Goal: Information Seeking & Learning: Learn about a topic

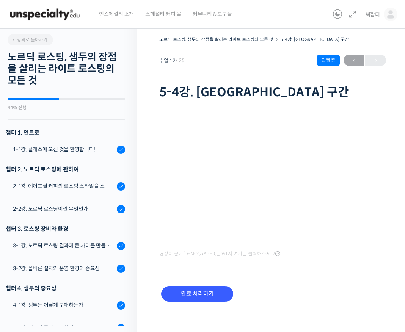
scroll to position [417, 0]
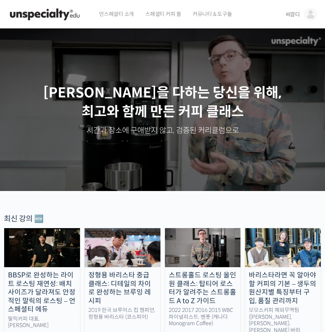
click at [297, 19] on link "씨깜디" at bounding box center [301, 14] width 32 height 29
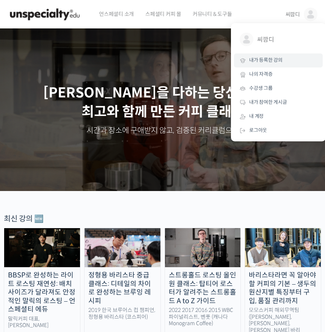
click at [273, 65] on link "내가 등록한 강의" at bounding box center [278, 60] width 89 height 14
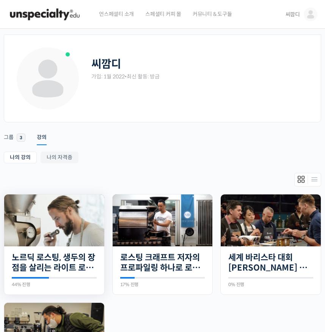
click at [63, 236] on img at bounding box center [54, 220] width 100 height 52
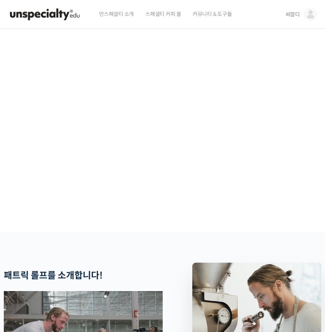
click at [161, 154] on video at bounding box center [162, 129] width 325 height 201
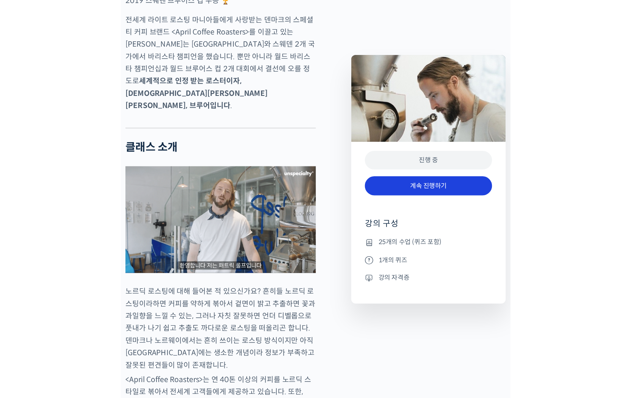
scroll to position [487, 0]
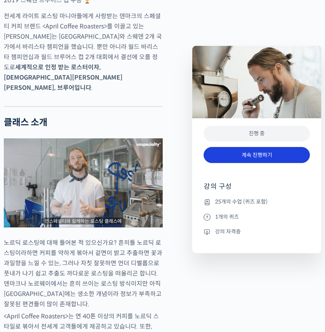
click at [252, 158] on link "계속 진행하기" at bounding box center [257, 155] width 106 height 16
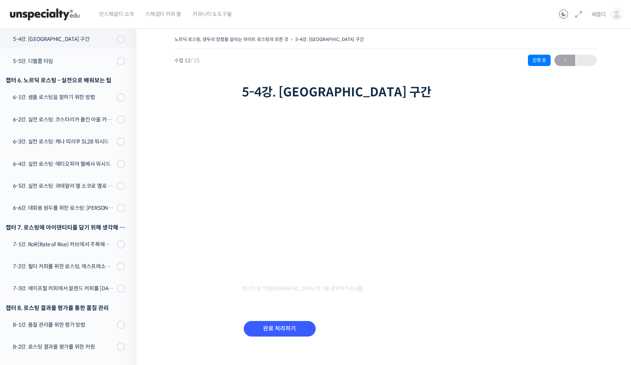
click at [152, 101] on div "노르딕 로스팅, 생두의 장점을 살리는 라이트 로스팅의 모든 것 5-4강. 메일라드 반응 구간 진행 중 수업 12 / 25 진행 중 2026년 …" at bounding box center [385, 197] width 498 height 349
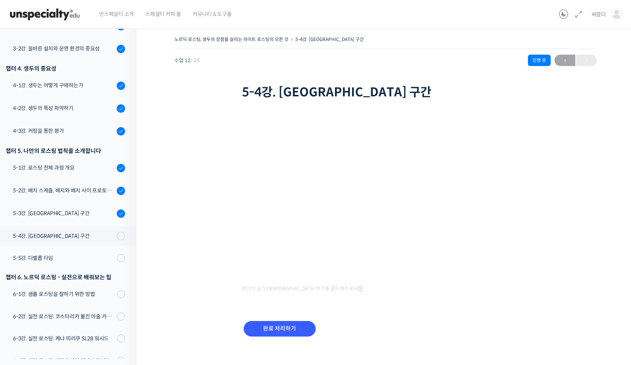
scroll to position [219, 0]
click at [293, 328] on input "완료 처리하기" at bounding box center [280, 329] width 72 height 16
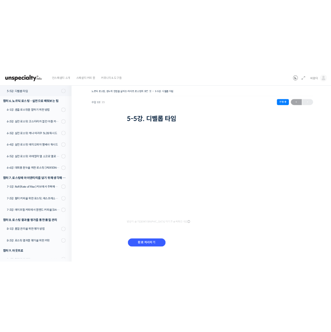
scroll to position [424, 0]
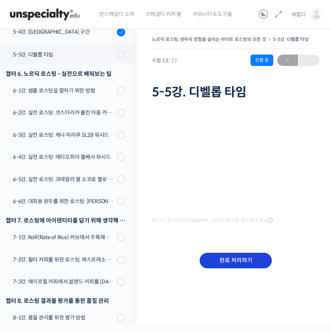
click at [244, 258] on input "완료 처리하기" at bounding box center [235, 261] width 72 height 16
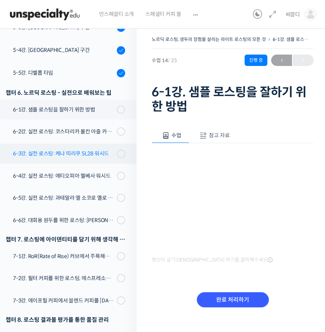
scroll to position [405, 0]
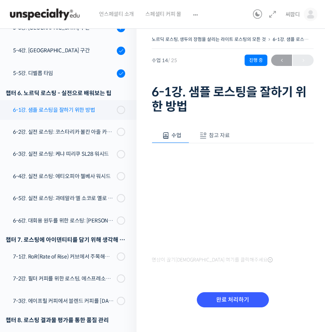
click at [50, 113] on div "6-1강. 샘플 로스팅을 잘하기 위한 방법" at bounding box center [64, 110] width 102 height 8
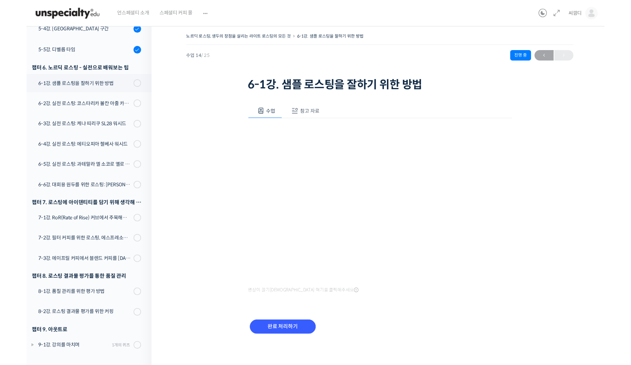
scroll to position [424, 0]
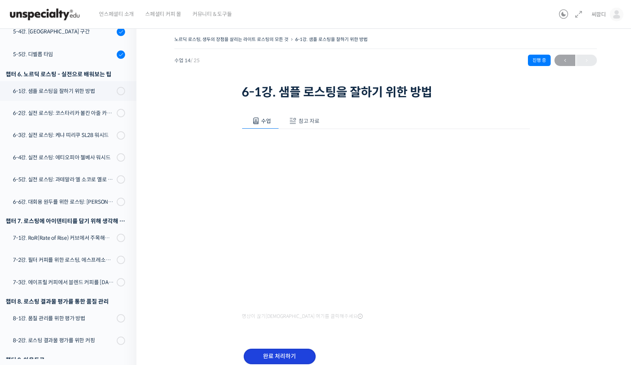
click at [296, 332] on input "완료 처리하기" at bounding box center [280, 356] width 72 height 16
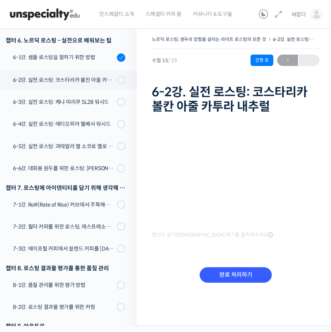
scroll to position [425, 0]
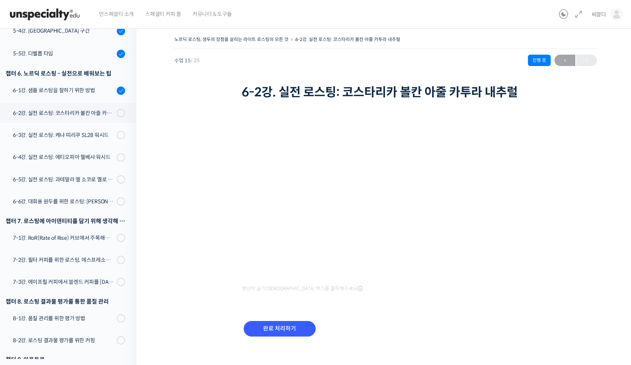
click at [484, 301] on div "영상이 끊기[DEMOGRAPHIC_DATA] 여기를 클릭해주세요 완료 처리하기" at bounding box center [386, 229] width 288 height 254
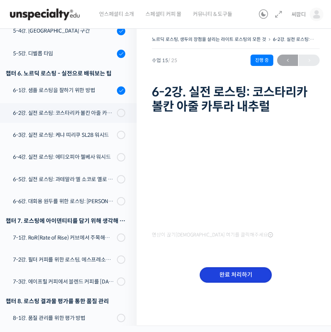
click at [234, 275] on input "완료 처리하기" at bounding box center [235, 275] width 72 height 16
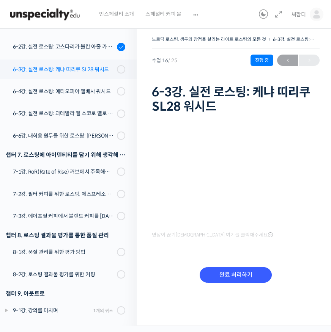
click at [85, 75] on link "6-3강. 실전 로스팅: 케냐 띠리쿠 SL28 워시드" at bounding box center [66, 70] width 140 height 20
